Goal: Information Seeking & Learning: Learn about a topic

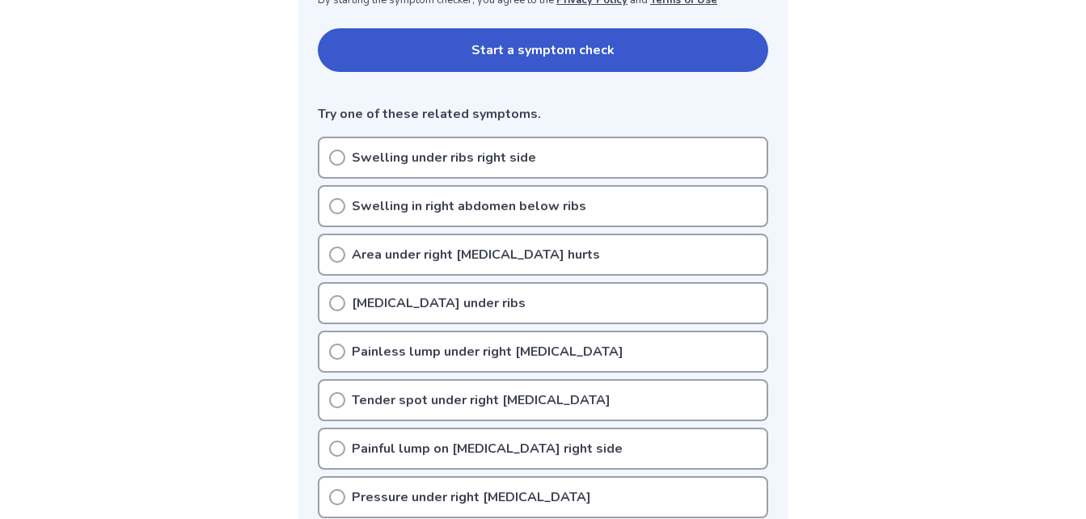
scroll to position [348, 0]
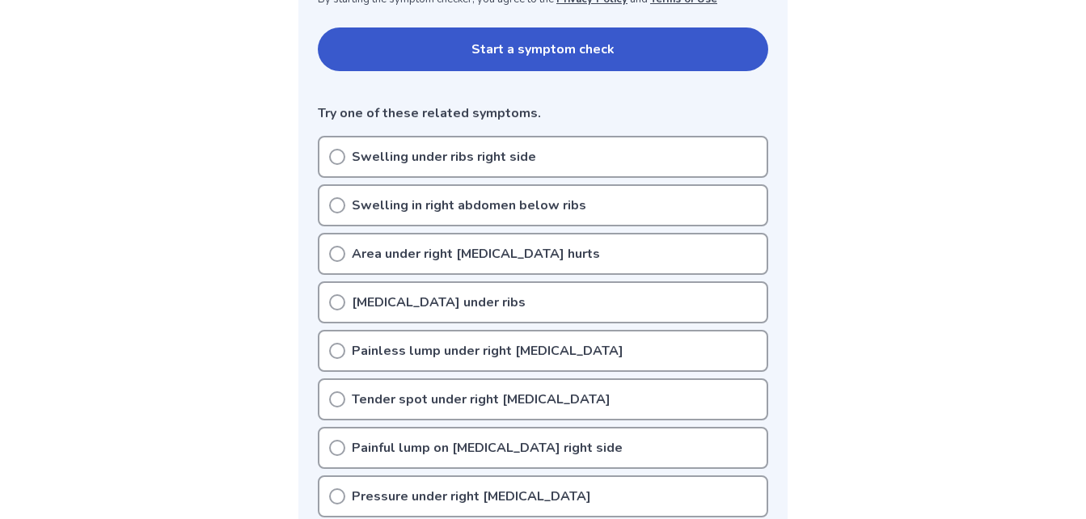
click at [339, 204] on icon at bounding box center [337, 205] width 16 height 16
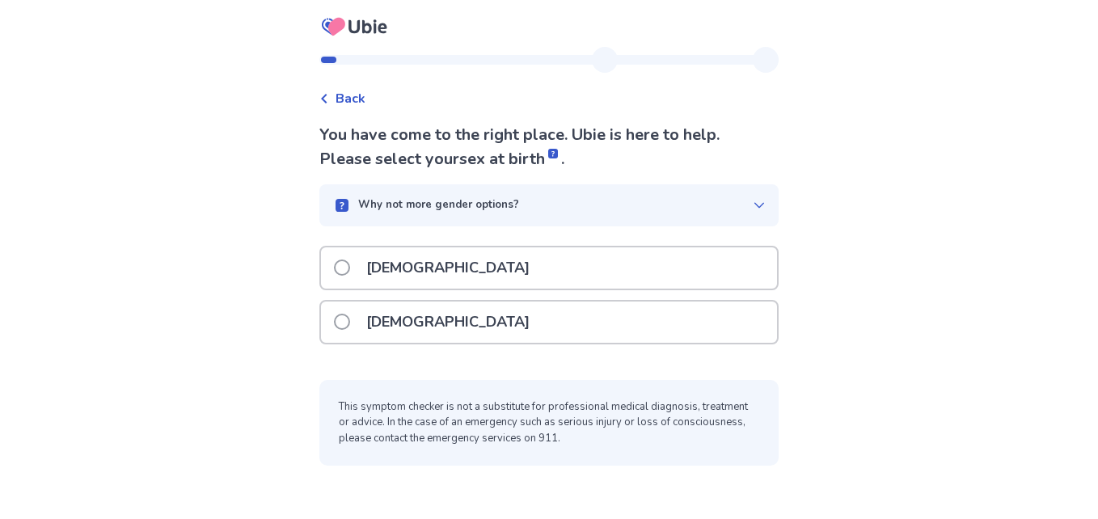
click at [350, 268] on span at bounding box center [342, 267] width 16 height 16
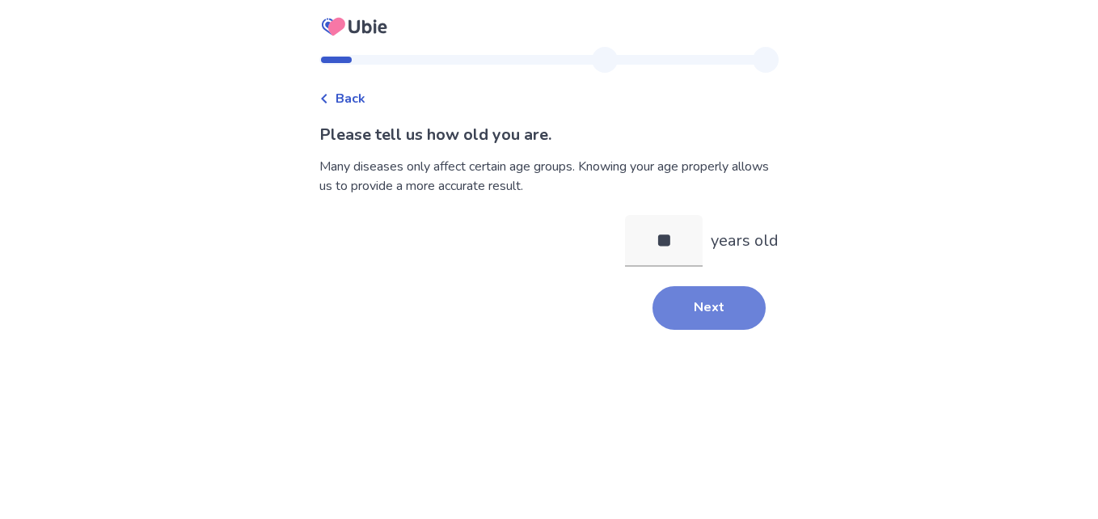
type input "**"
click at [706, 314] on button "Next" at bounding box center [708, 308] width 113 height 44
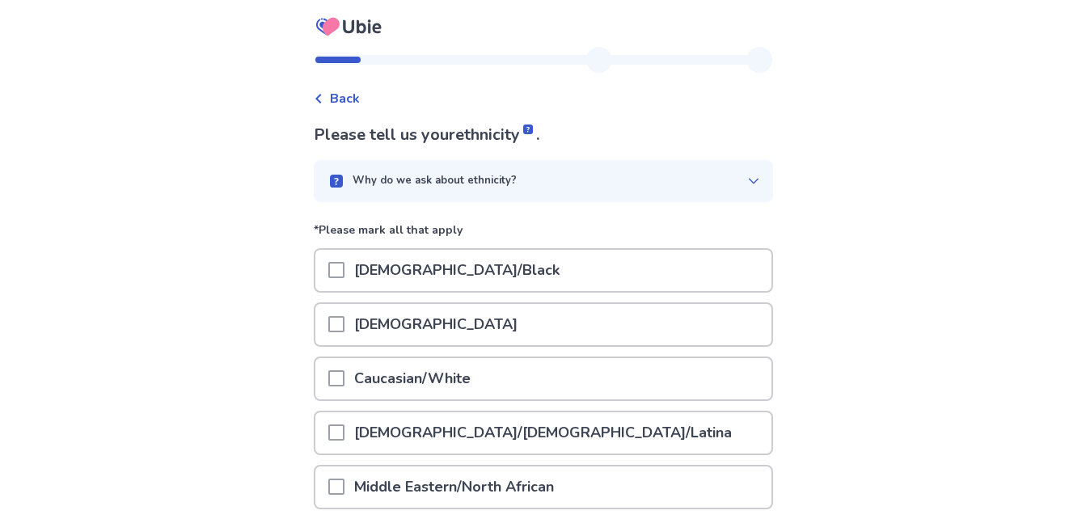
click at [344, 379] on span at bounding box center [336, 378] width 16 height 16
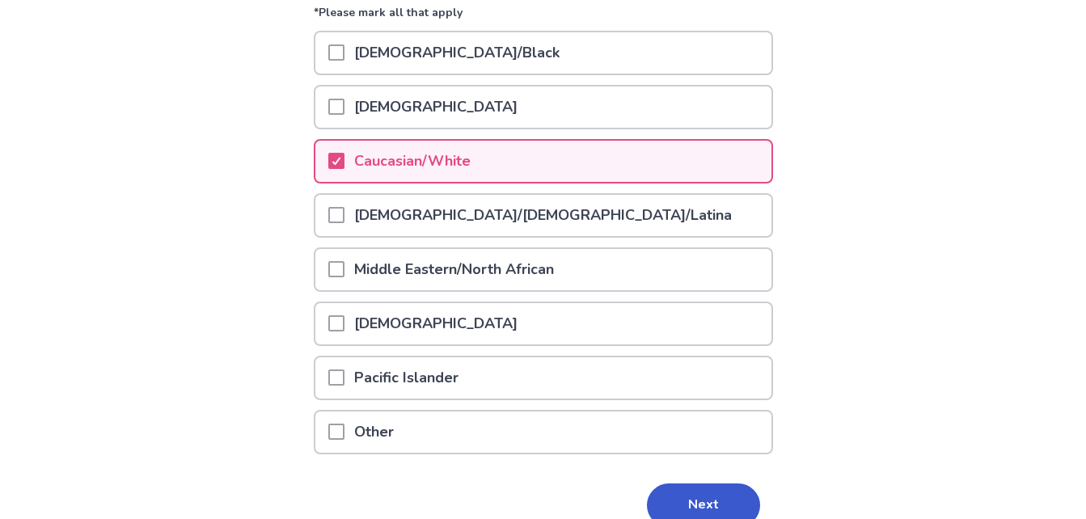
scroll to position [297, 0]
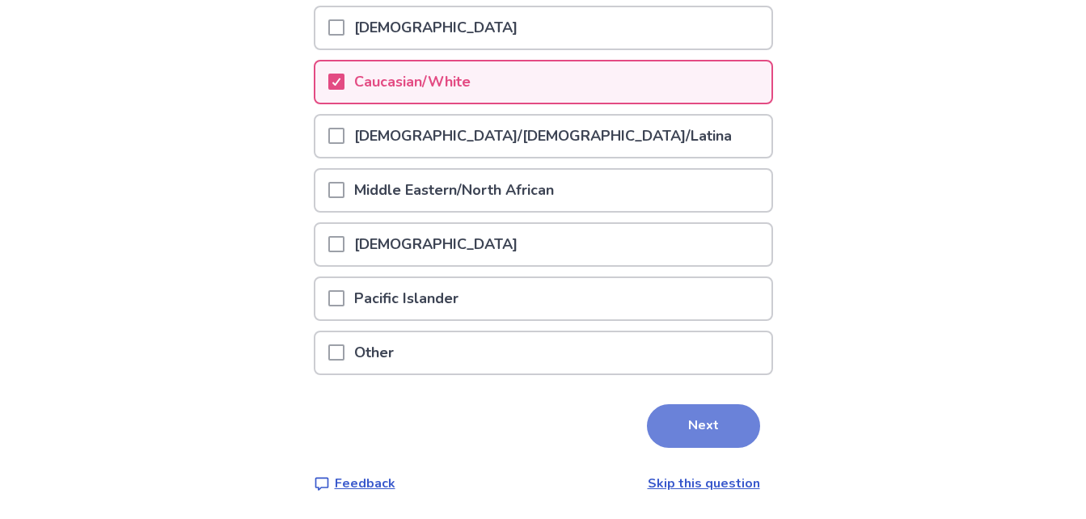
click at [687, 427] on button "Next" at bounding box center [703, 426] width 113 height 44
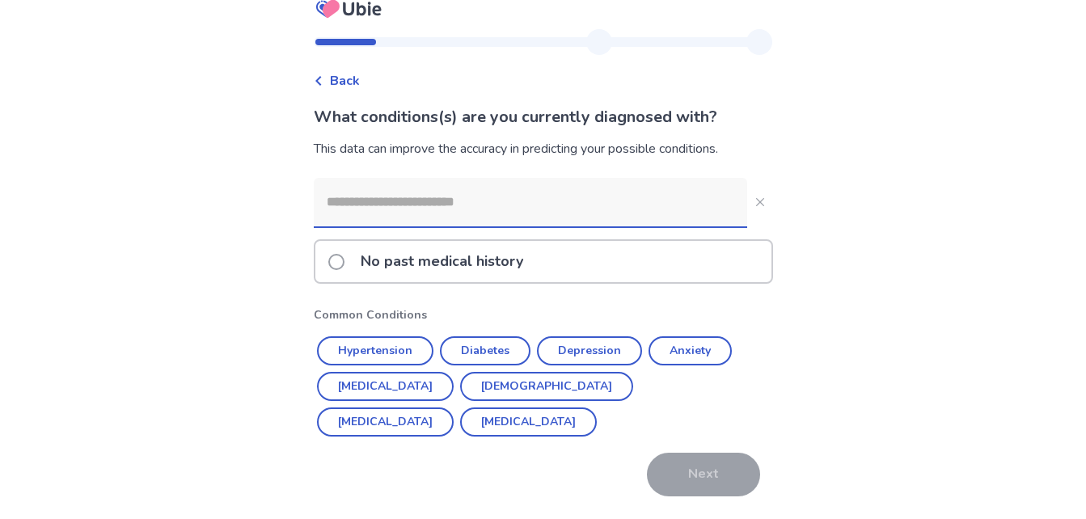
scroll to position [23, 0]
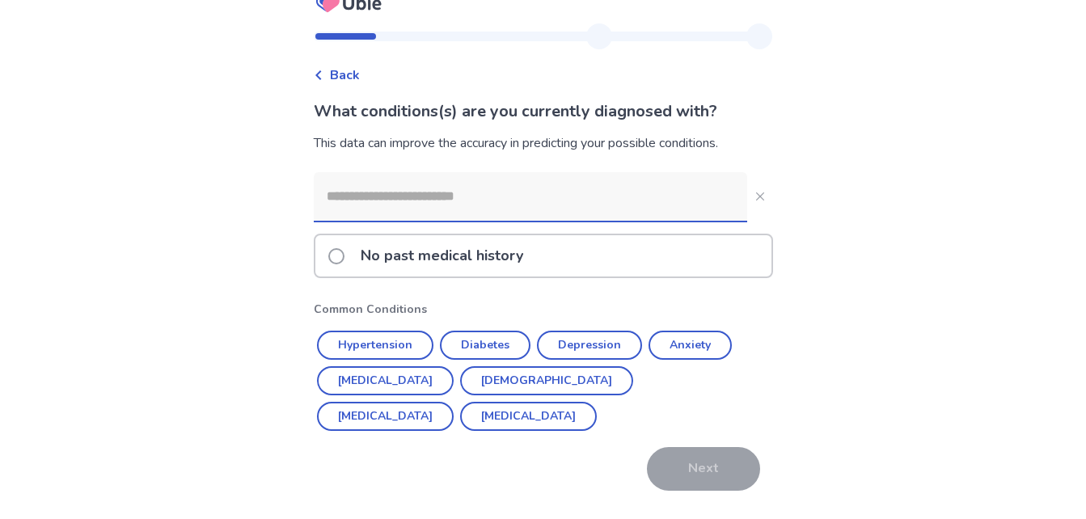
click at [389, 201] on input at bounding box center [530, 196] width 433 height 48
type input "*"
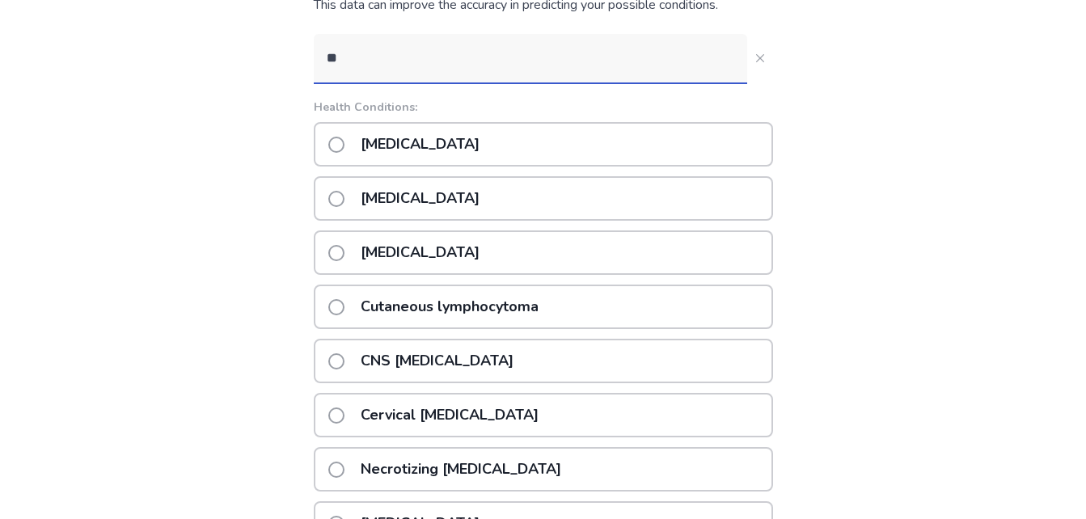
scroll to position [120, 0]
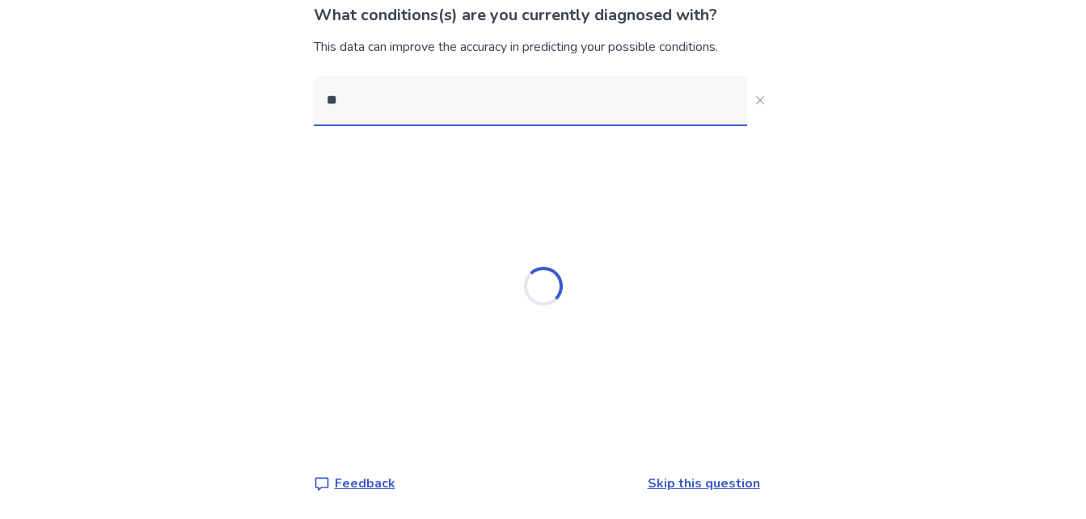
type input "*"
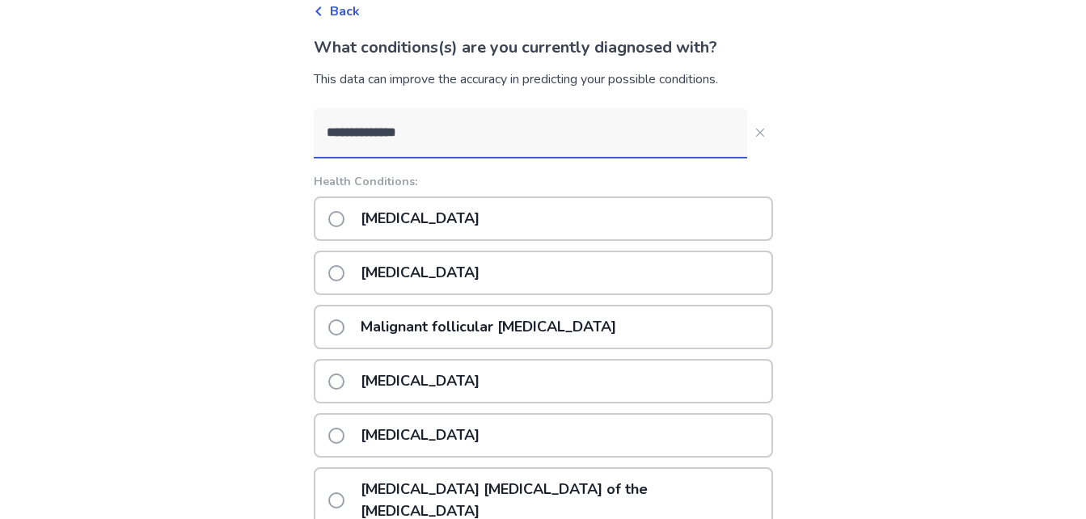
scroll to position [86, 0]
type input "**********"
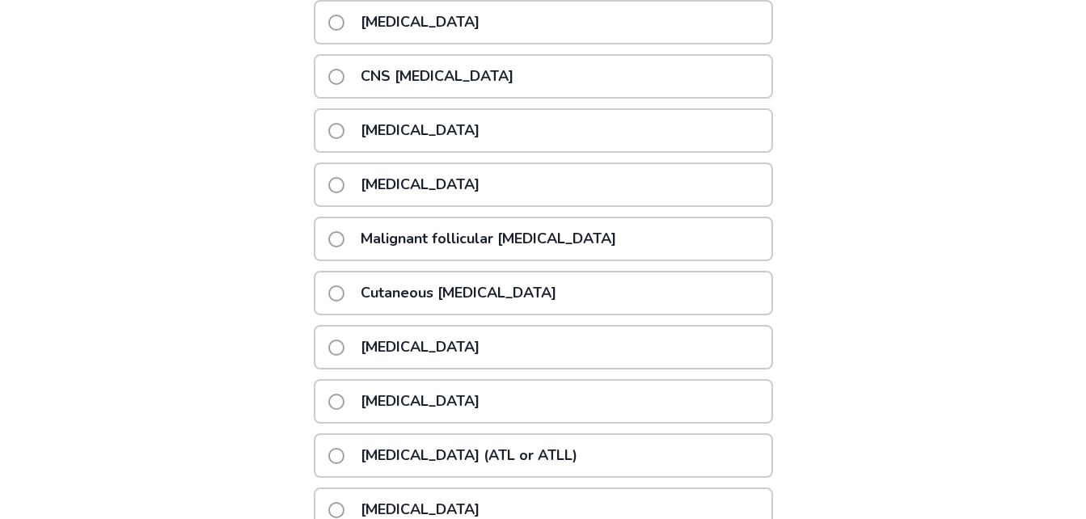
scroll to position [283, 0]
click at [453, 354] on p "B-cell lymphoma" at bounding box center [420, 347] width 138 height 41
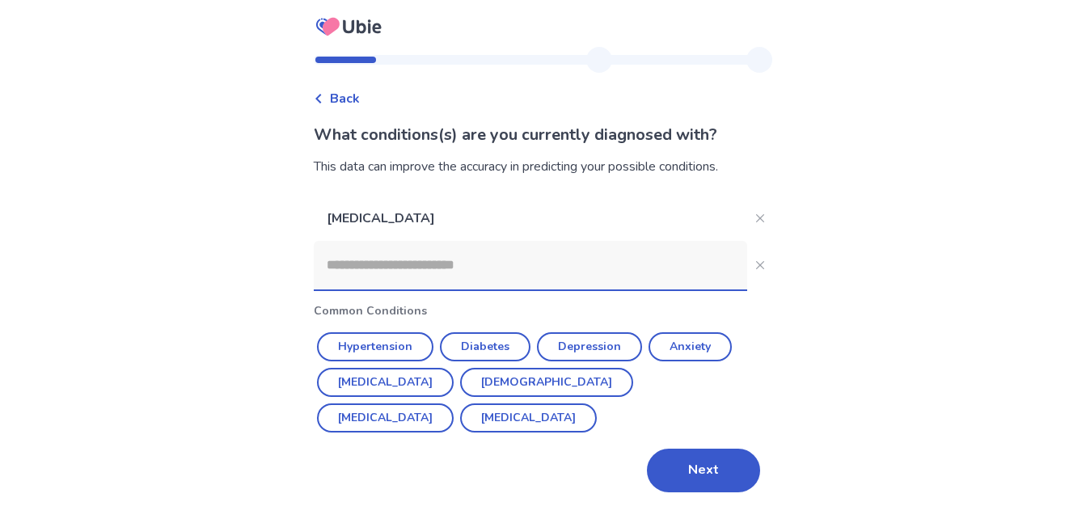
scroll to position [0, 0]
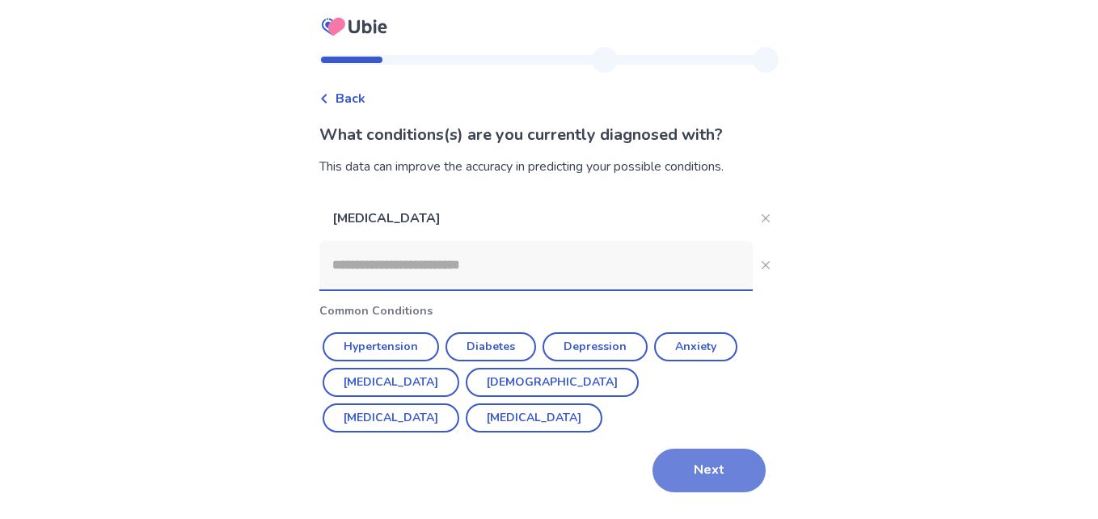
click at [700, 463] on button "Next" at bounding box center [708, 471] width 113 height 44
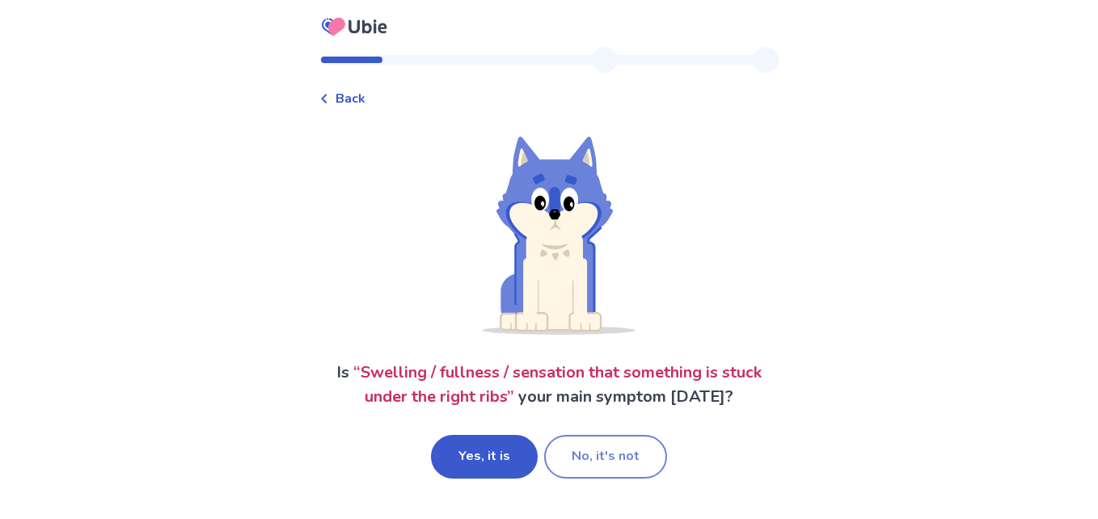
click at [588, 458] on button "No, it's not" at bounding box center [605, 457] width 123 height 44
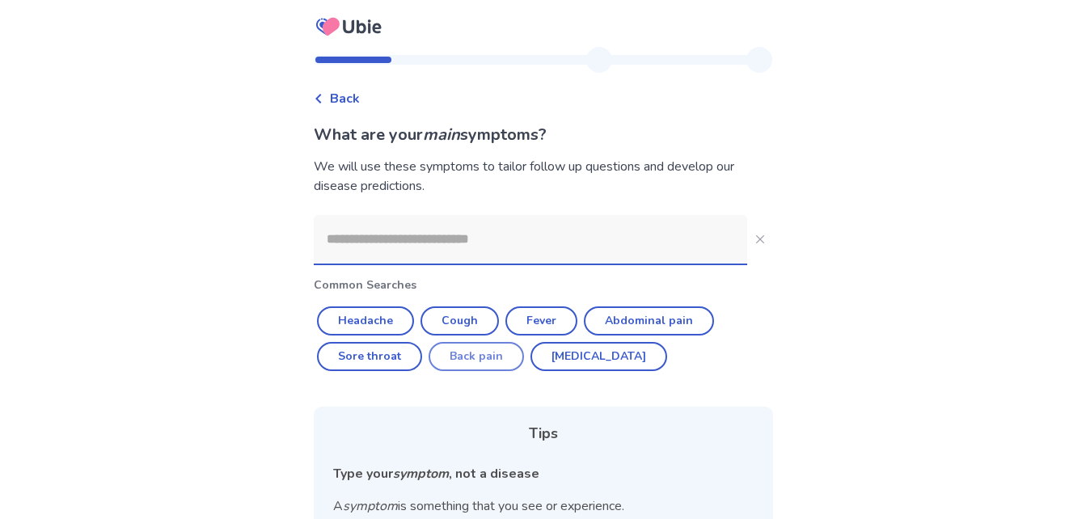
click at [507, 356] on button "Back pain" at bounding box center [475, 356] width 95 height 29
type input "*********"
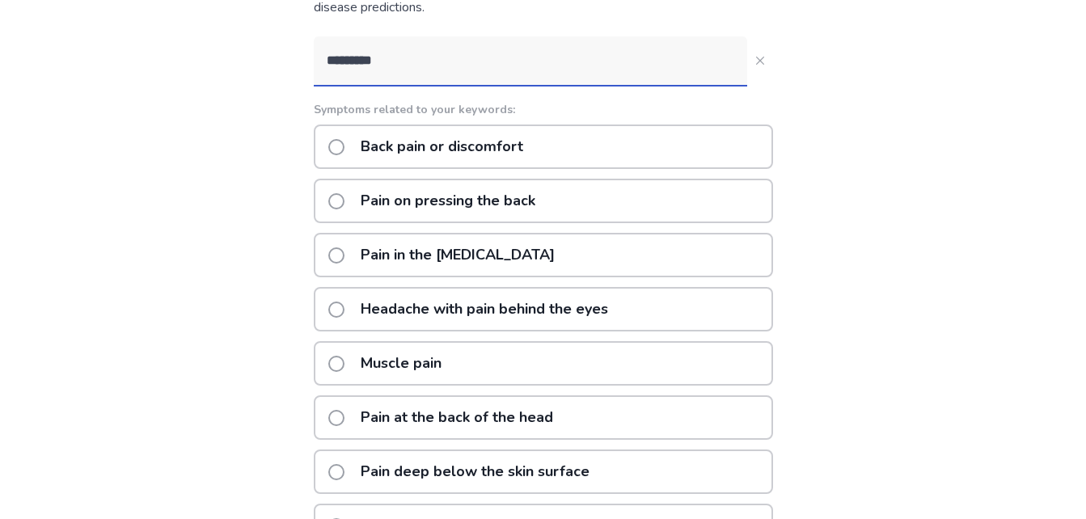
scroll to position [172, 0]
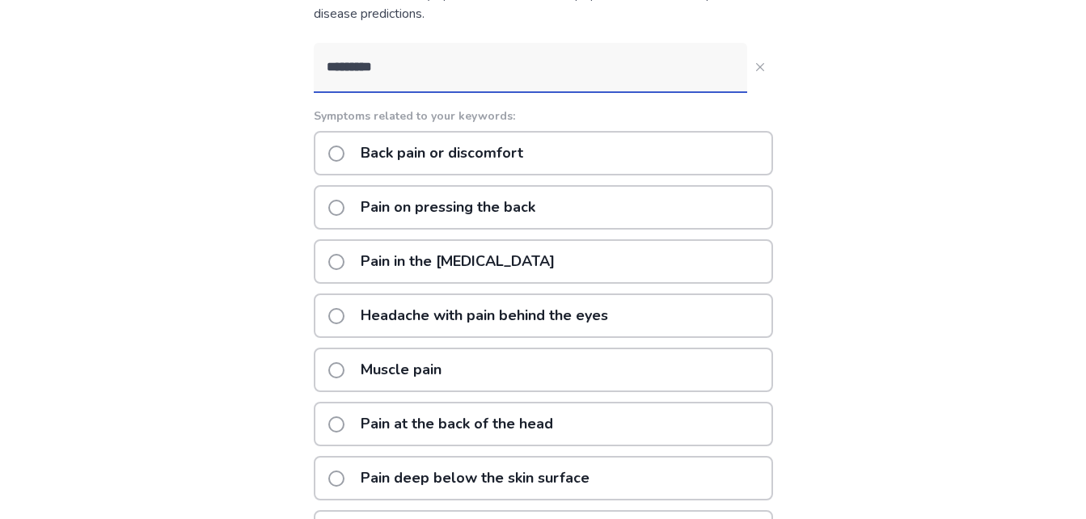
click at [340, 150] on span at bounding box center [336, 153] width 16 height 16
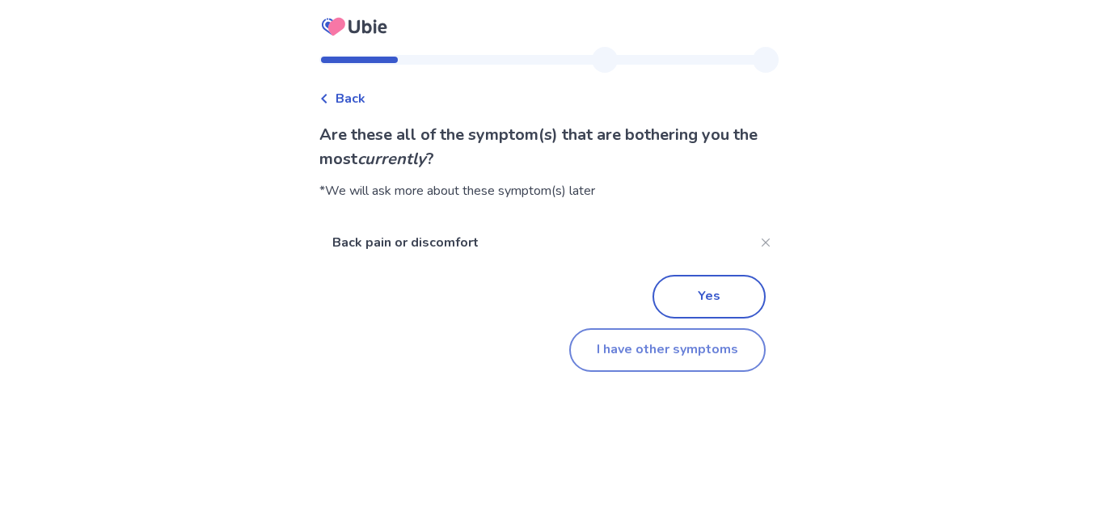
click at [645, 356] on button "I have other symptoms" at bounding box center [667, 350] width 196 height 44
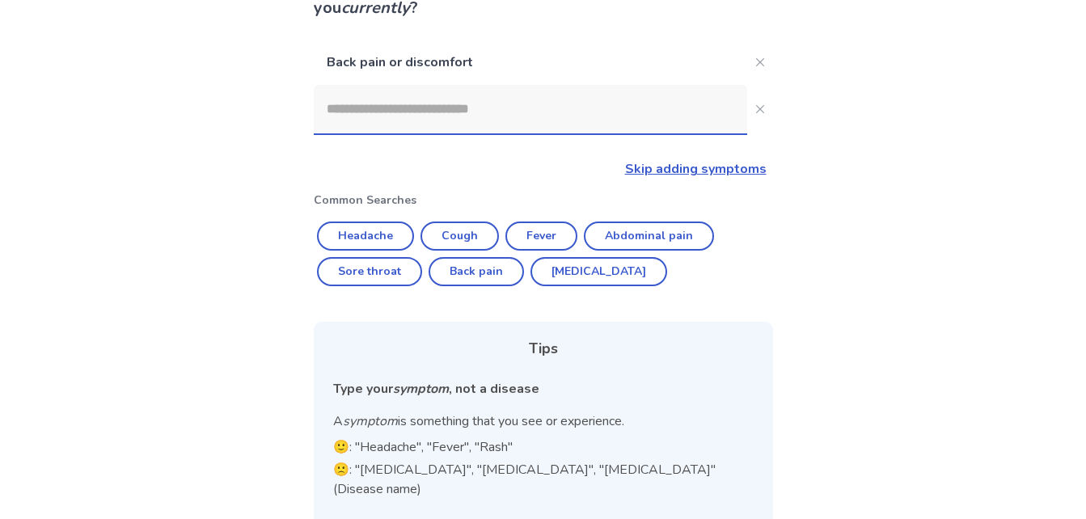
scroll to position [152, 0]
click at [353, 123] on input at bounding box center [530, 108] width 433 height 48
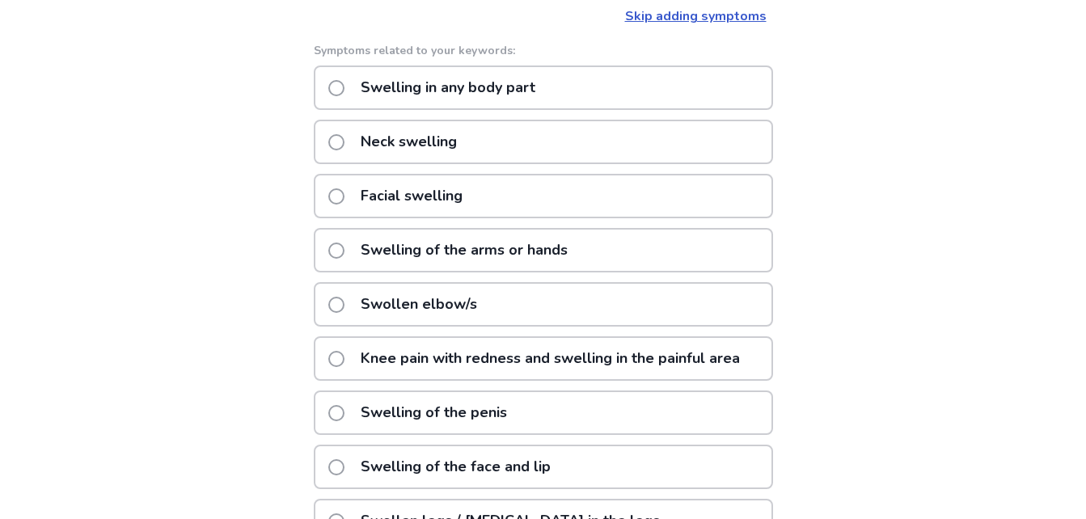
scroll to position [288, 0]
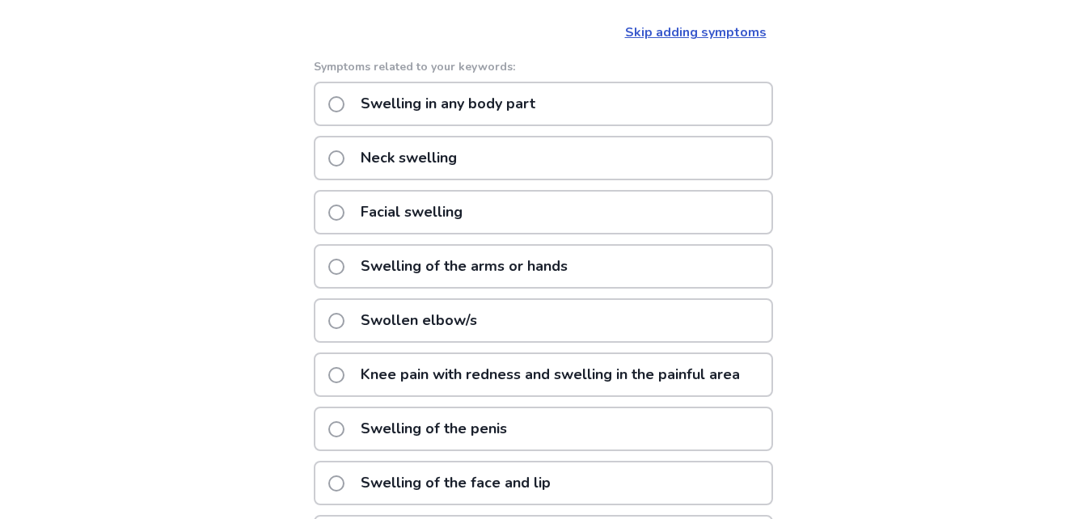
type input "********"
click at [344, 102] on span at bounding box center [336, 104] width 16 height 16
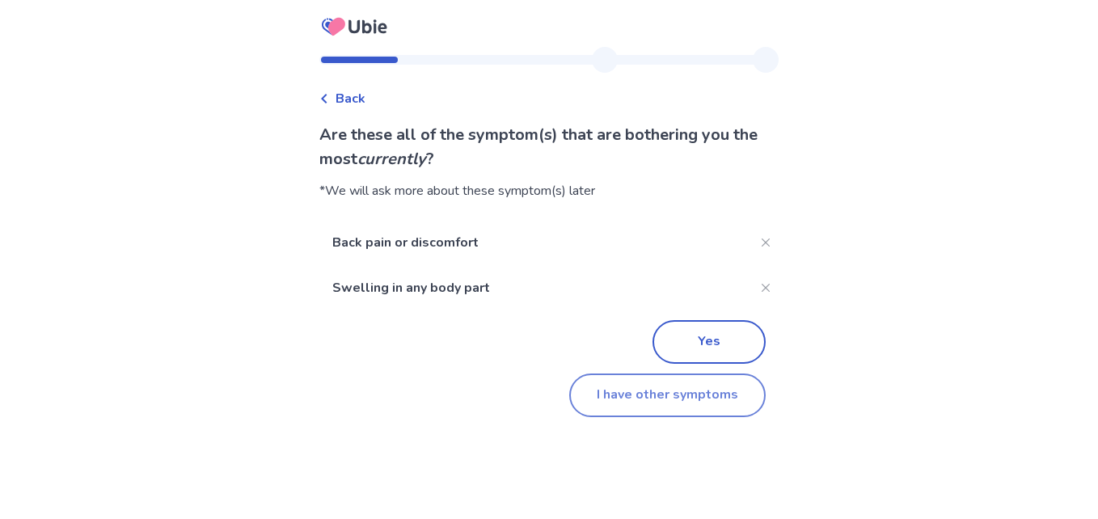
click at [650, 402] on button "I have other symptoms" at bounding box center [667, 395] width 196 height 44
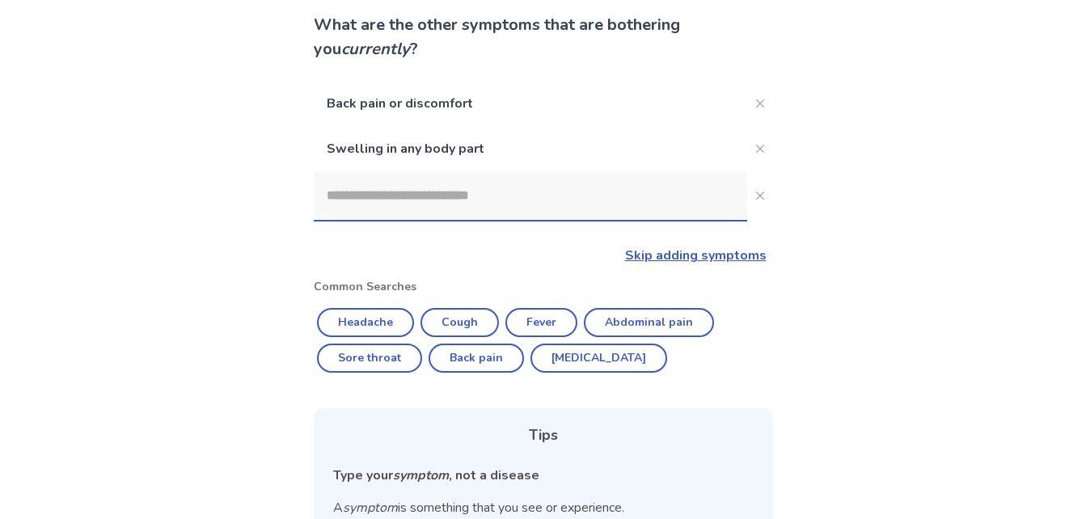
scroll to position [109, 0]
click at [673, 261] on link "Skip adding symptoms" at bounding box center [695, 256] width 141 height 18
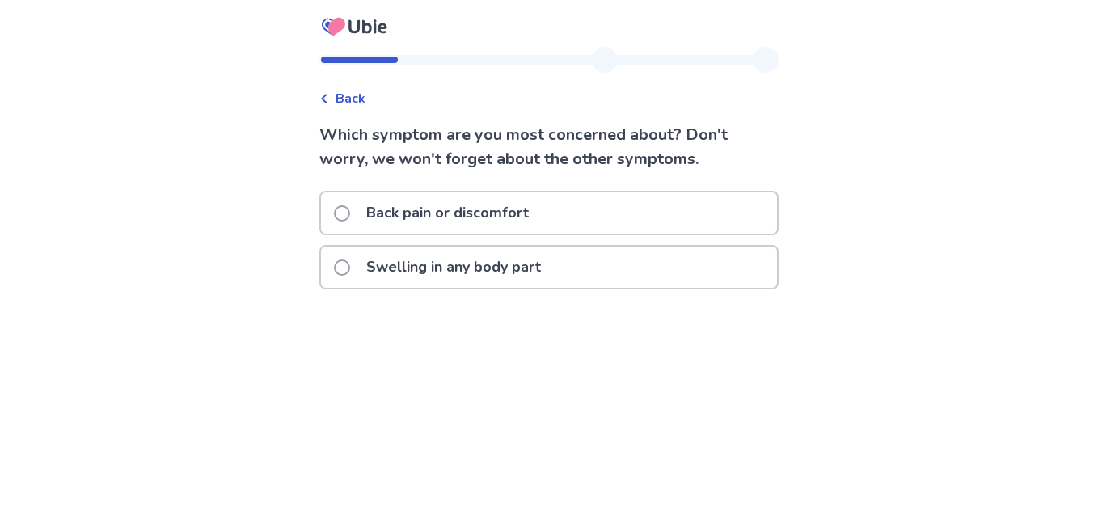
click at [349, 270] on span at bounding box center [342, 267] width 16 height 16
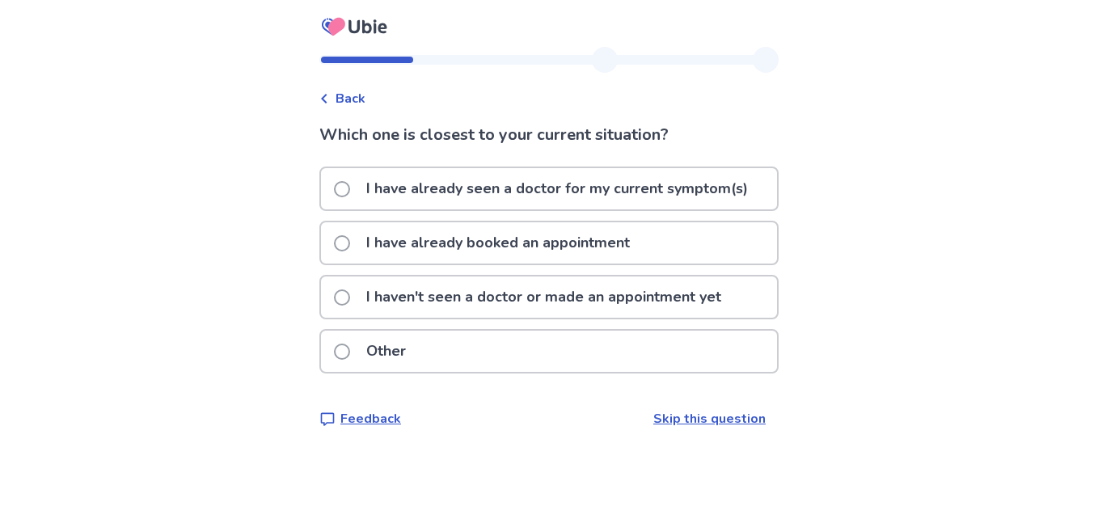
click at [350, 298] on span at bounding box center [342, 297] width 16 height 16
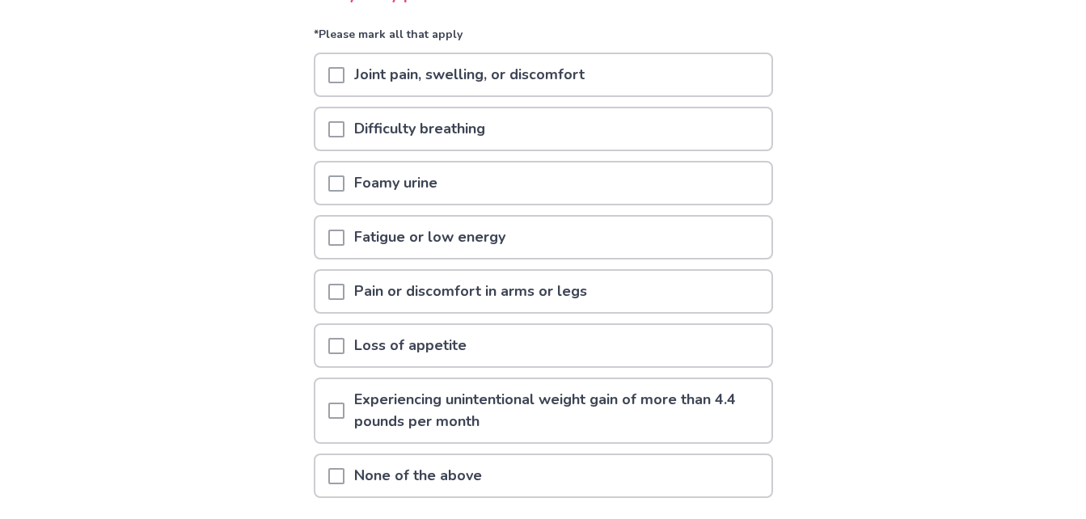
scroll to position [164, 0]
click at [344, 184] on span at bounding box center [336, 184] width 16 height 16
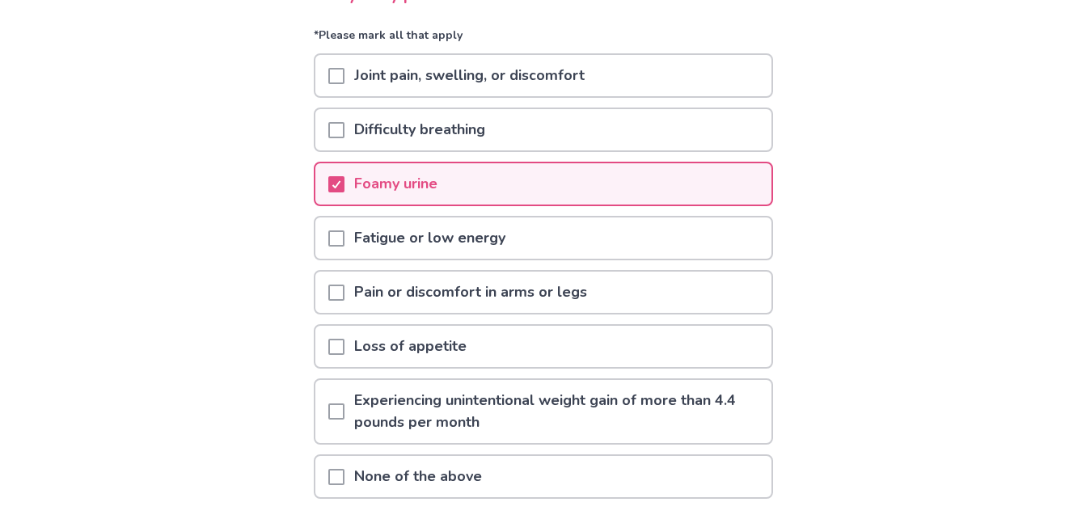
scroll to position [288, 0]
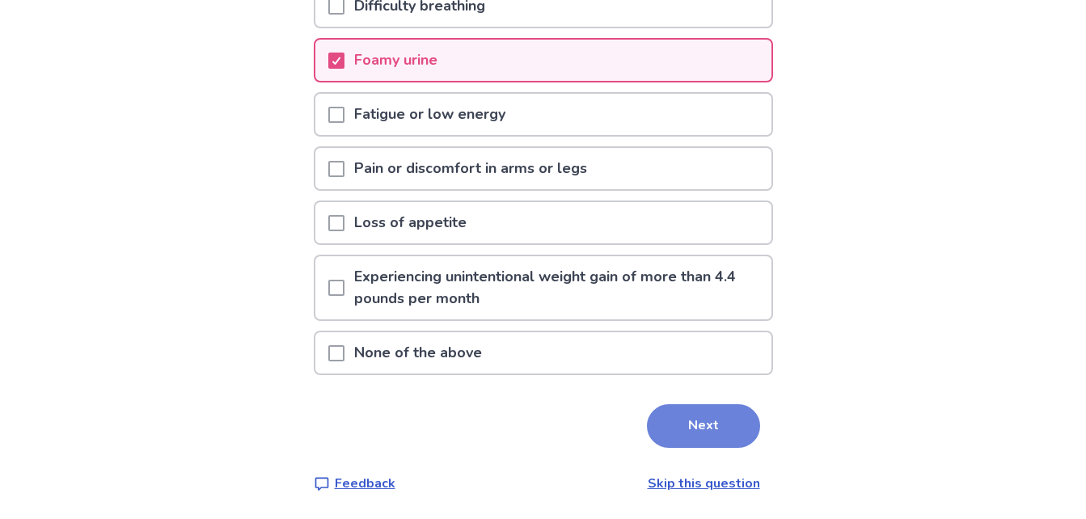
click at [714, 430] on button "Next" at bounding box center [703, 426] width 113 height 44
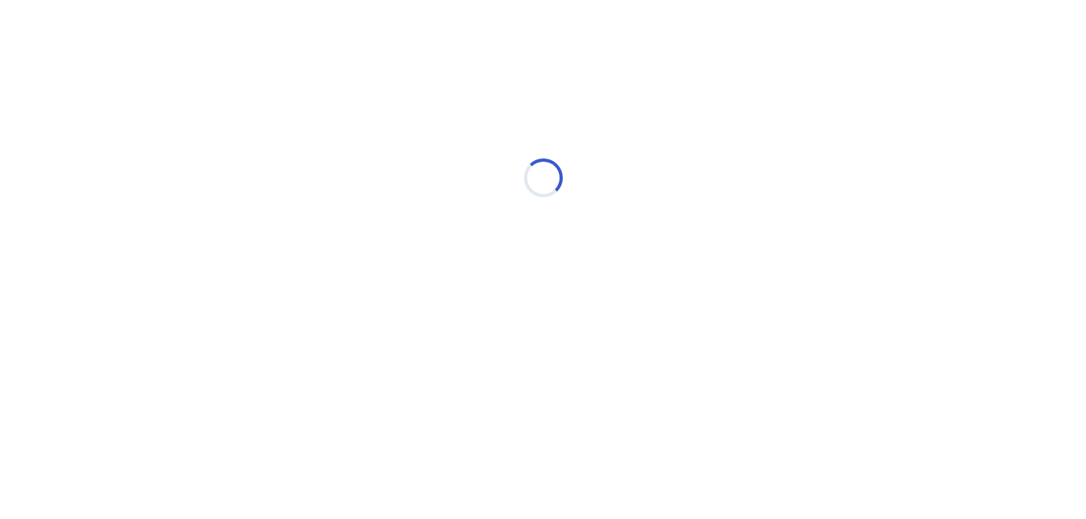
scroll to position [0, 0]
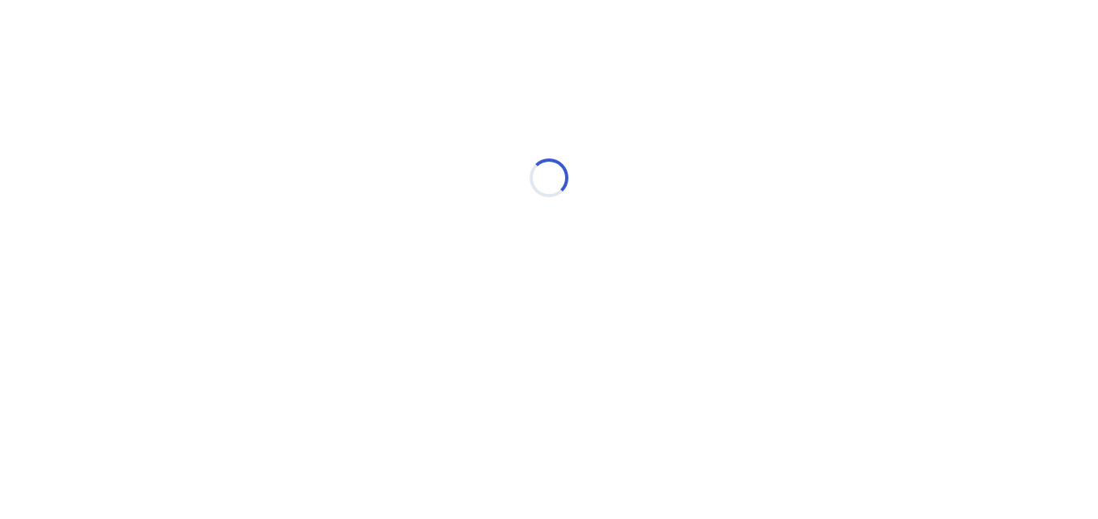
select select "*"
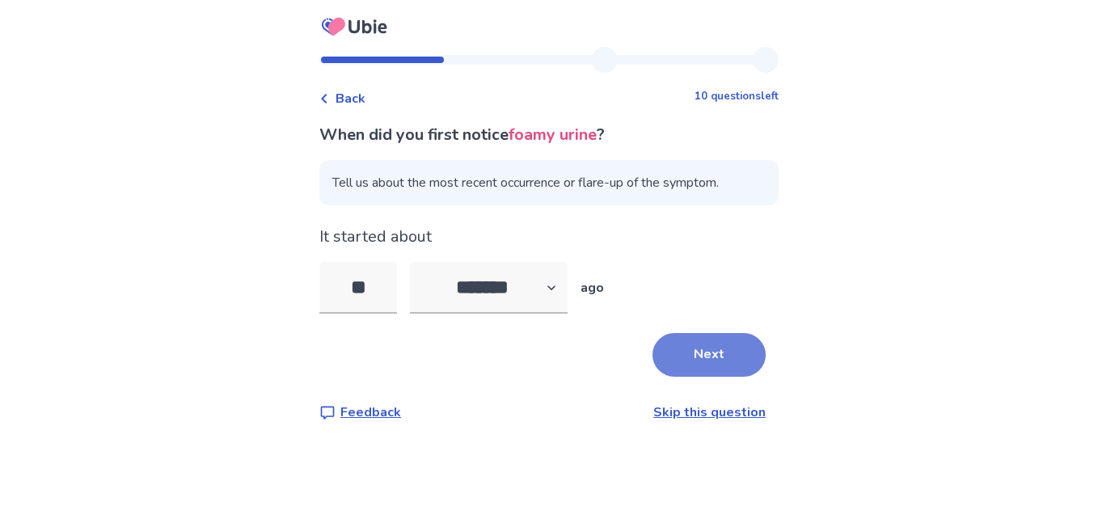
type input "**"
click at [694, 368] on button "Next" at bounding box center [708, 355] width 113 height 44
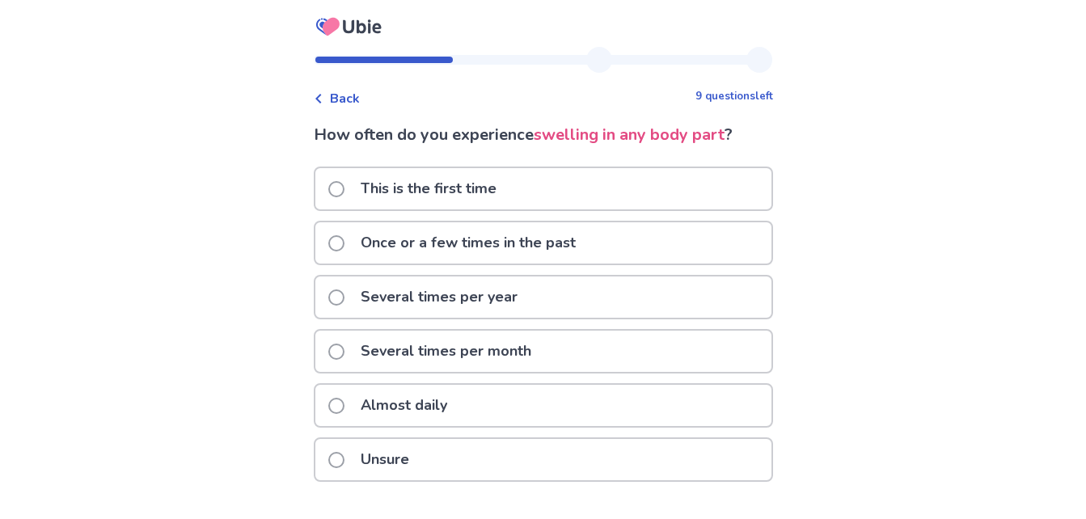
click at [344, 459] on span at bounding box center [336, 460] width 16 height 16
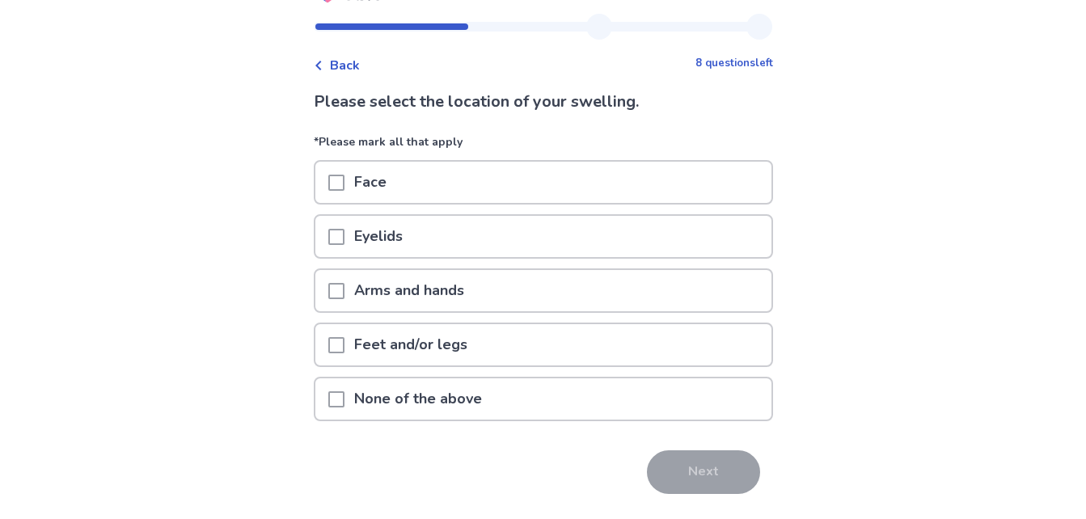
scroll to position [36, 0]
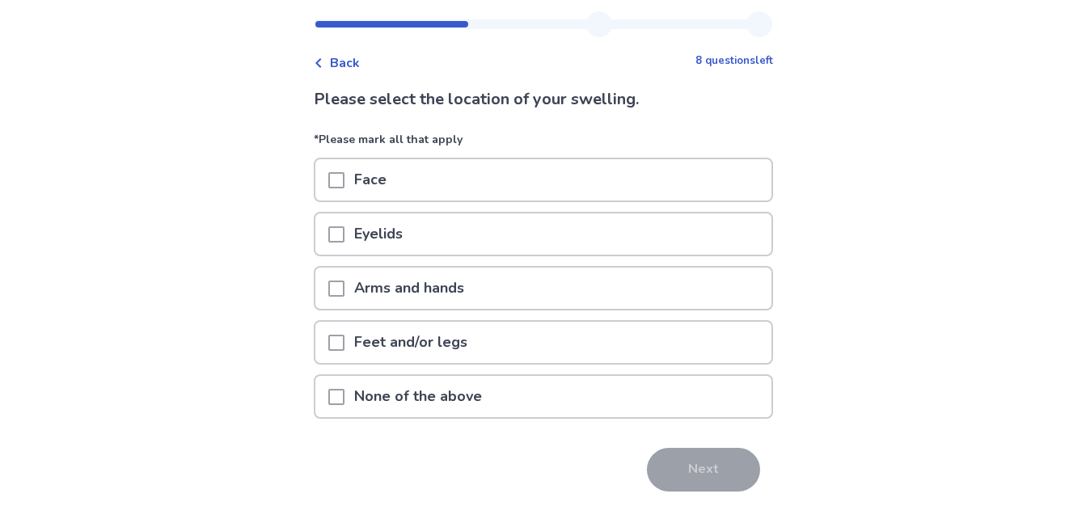
click at [344, 395] on span at bounding box center [336, 397] width 16 height 16
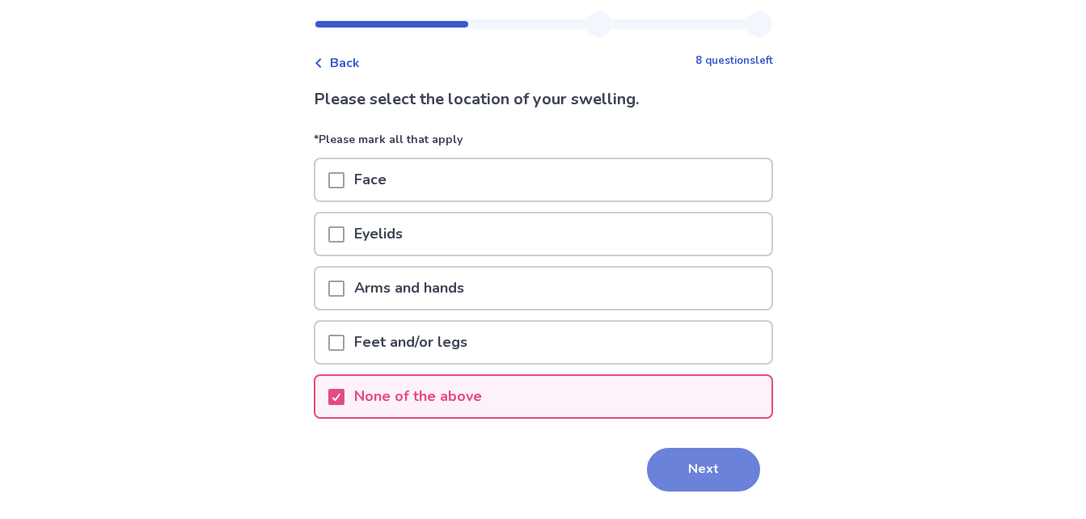
click at [693, 474] on button "Next" at bounding box center [703, 470] width 113 height 44
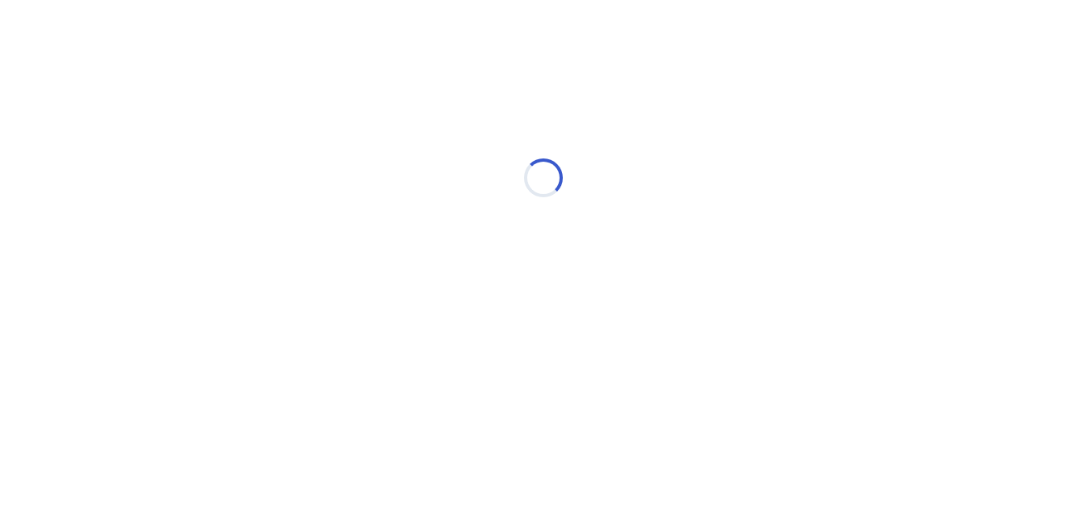
scroll to position [0, 0]
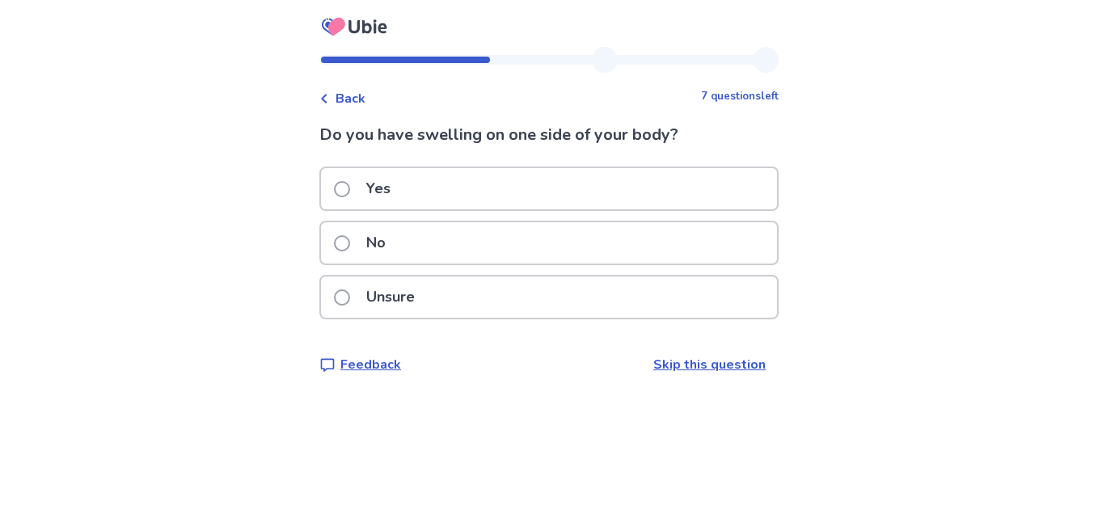
click at [345, 185] on span at bounding box center [342, 189] width 16 height 16
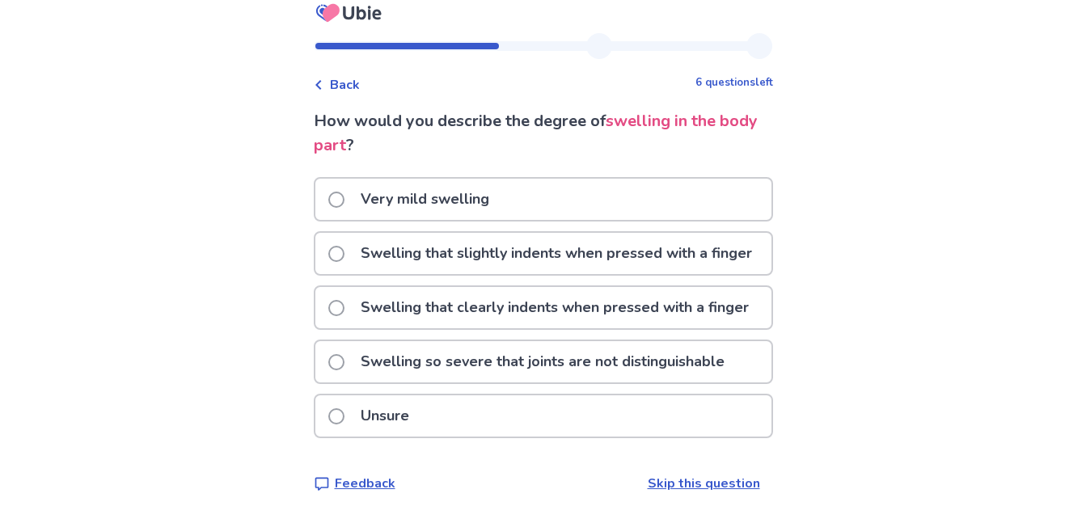
scroll to position [57, 0]
click at [344, 192] on span at bounding box center [336, 200] width 16 height 16
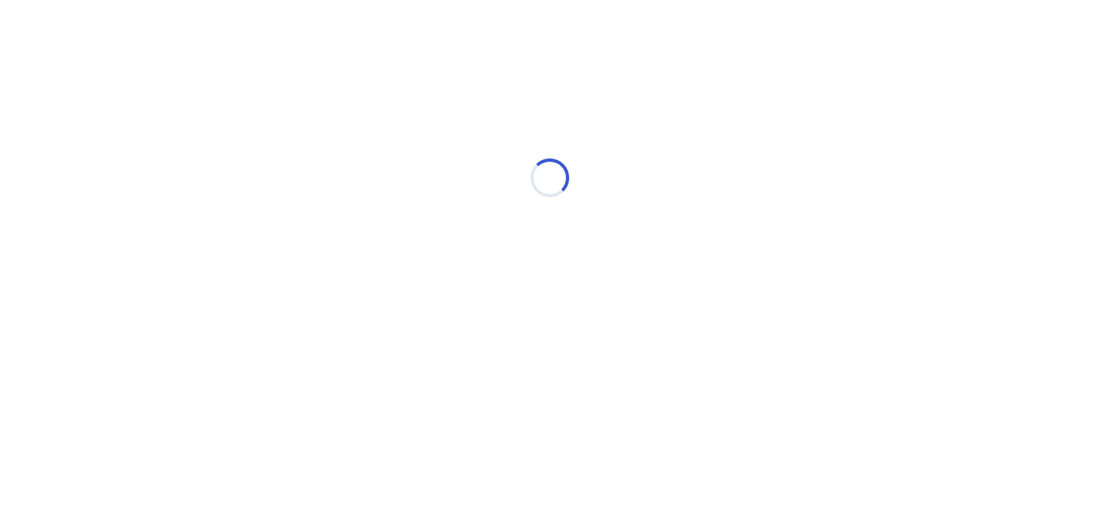
scroll to position [0, 0]
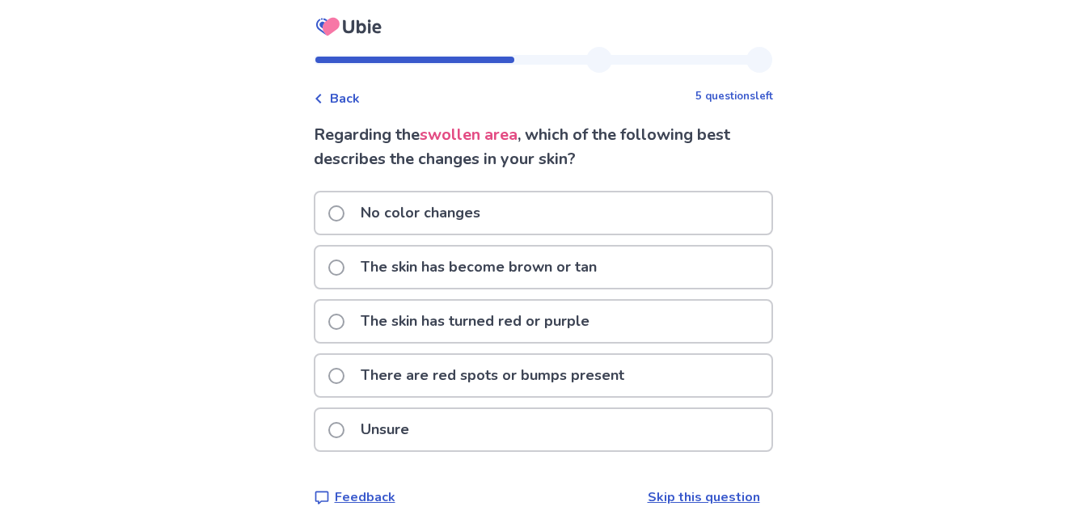
click at [341, 218] on span at bounding box center [336, 213] width 16 height 16
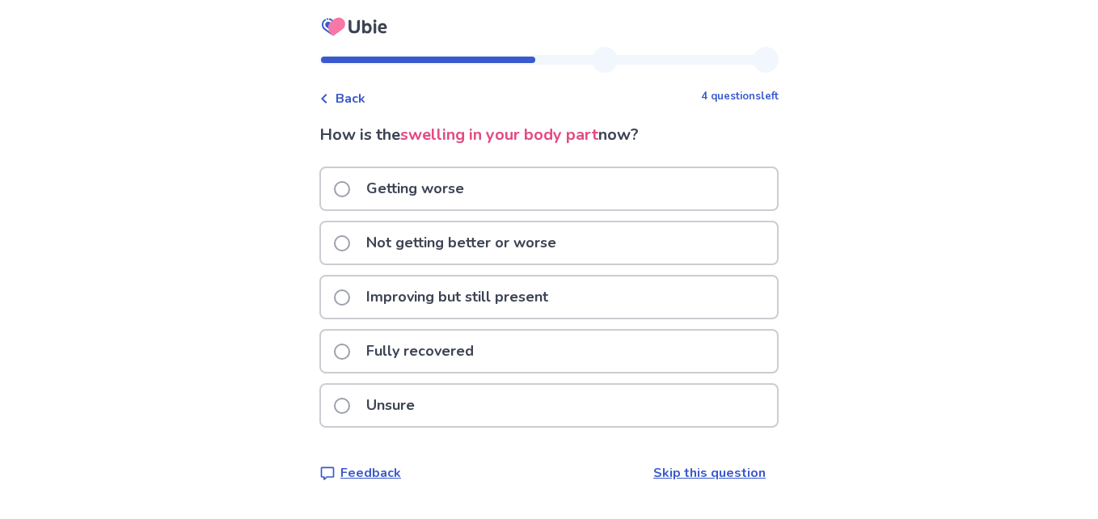
click at [350, 242] on span at bounding box center [342, 243] width 16 height 16
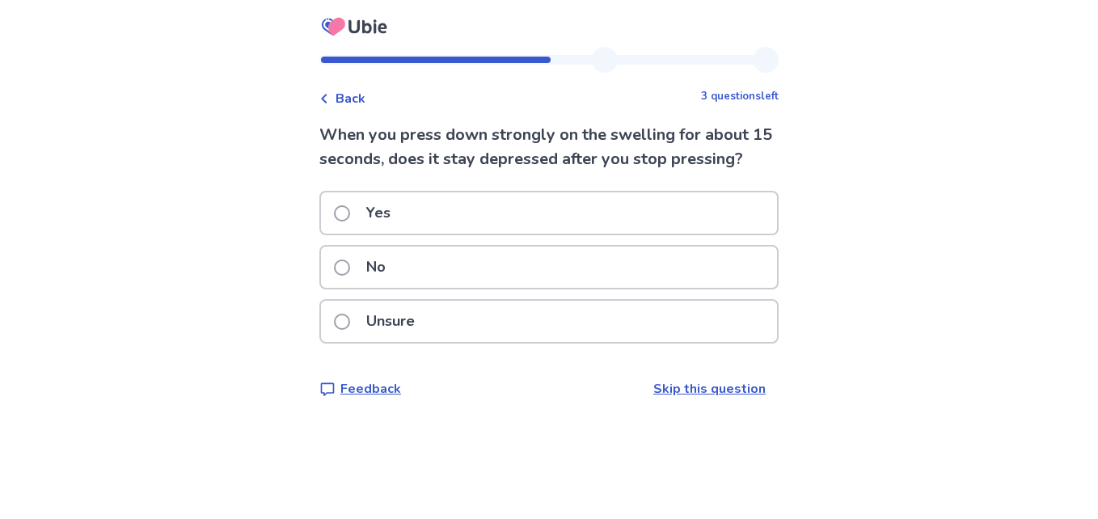
click at [349, 276] on span at bounding box center [342, 267] width 16 height 16
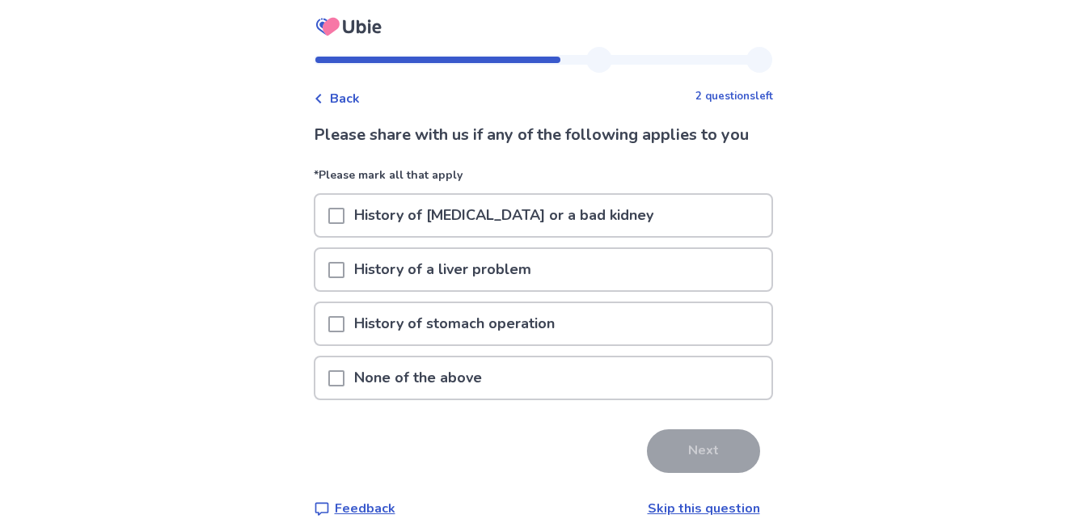
click at [344, 380] on span at bounding box center [336, 378] width 16 height 16
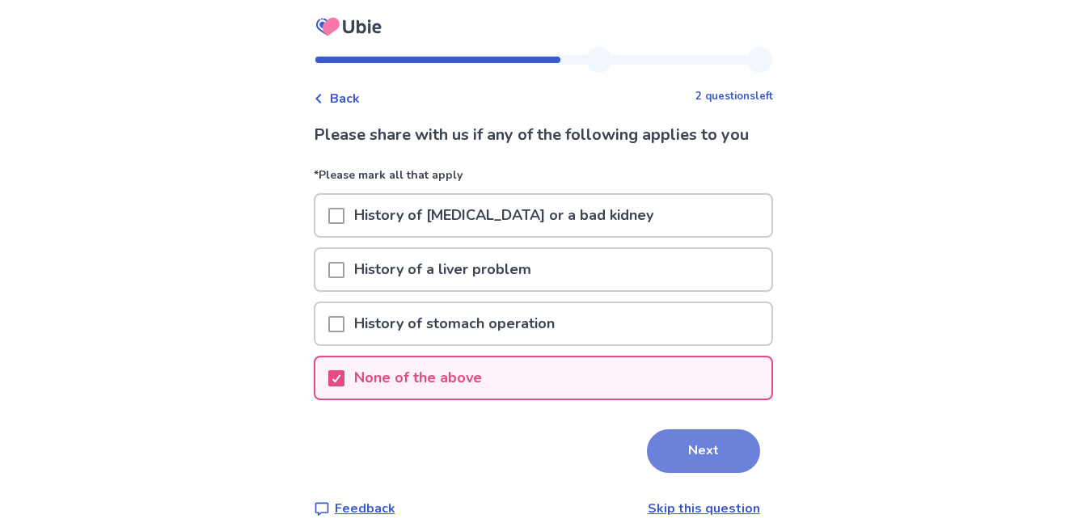
click at [684, 456] on button "Next" at bounding box center [703, 451] width 113 height 44
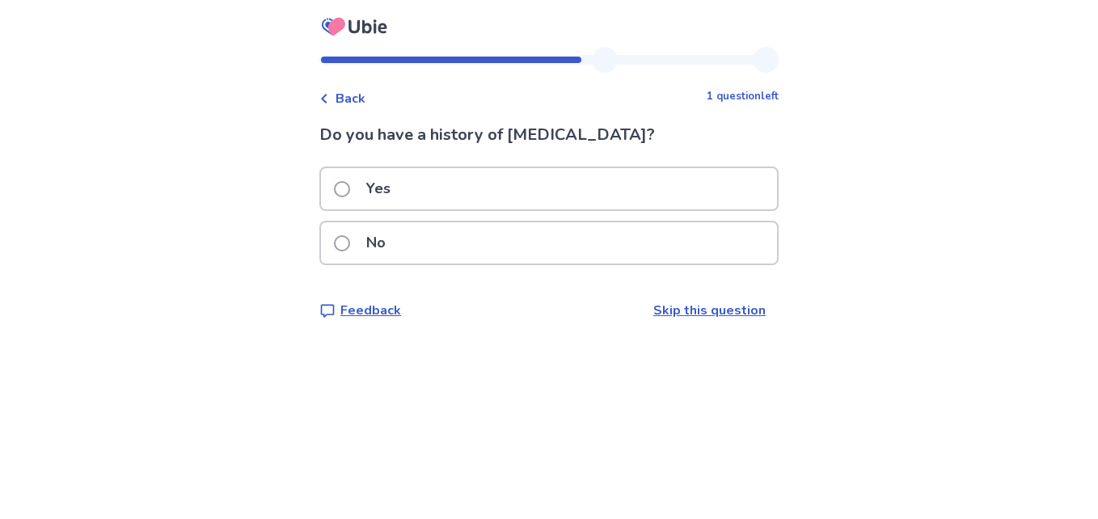
click at [350, 239] on span at bounding box center [342, 243] width 16 height 16
